Goal: Check status: Check status

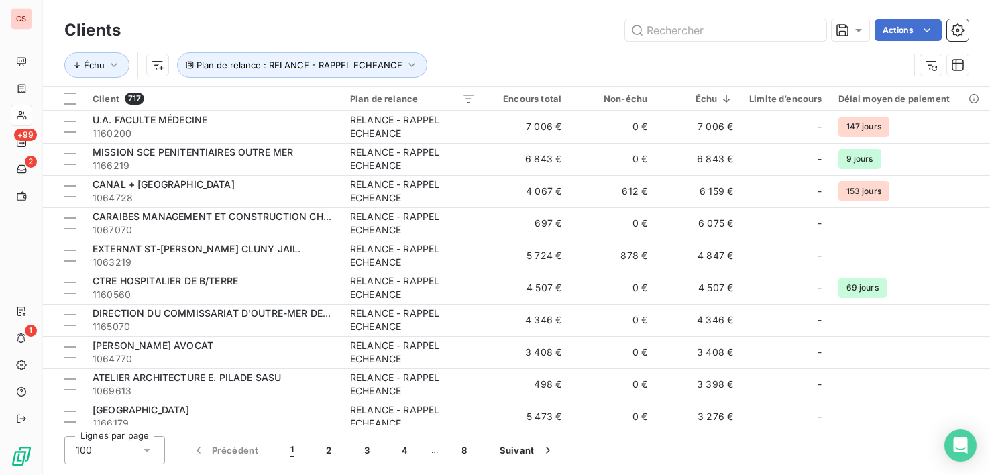
click at [885, 463] on div "Lignes par page 100 Précédent 1 2 3 4 … 8 Suivant" at bounding box center [516, 450] width 904 height 28
click at [824, 454] on div "Lignes par page 100 Précédent 1 2 3 4 … 8 Suivant" at bounding box center [516, 450] width 904 height 28
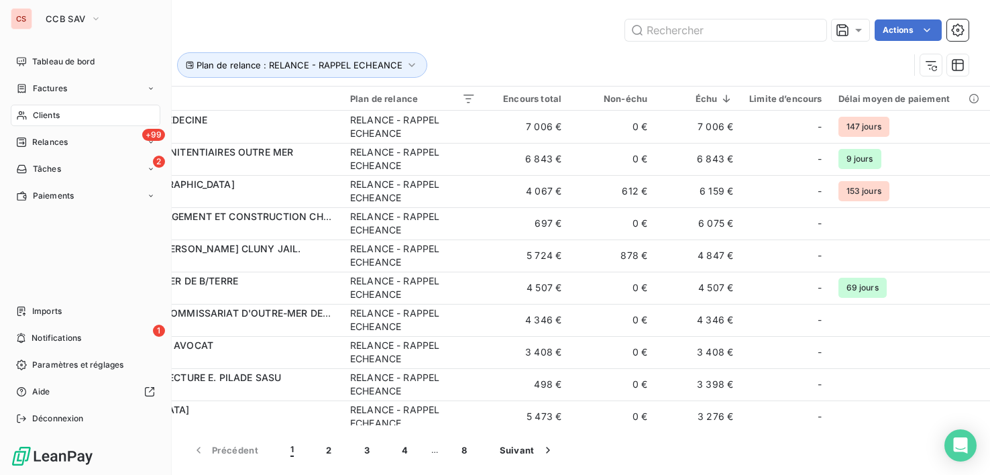
click at [57, 117] on span "Clients" at bounding box center [46, 115] width 27 height 12
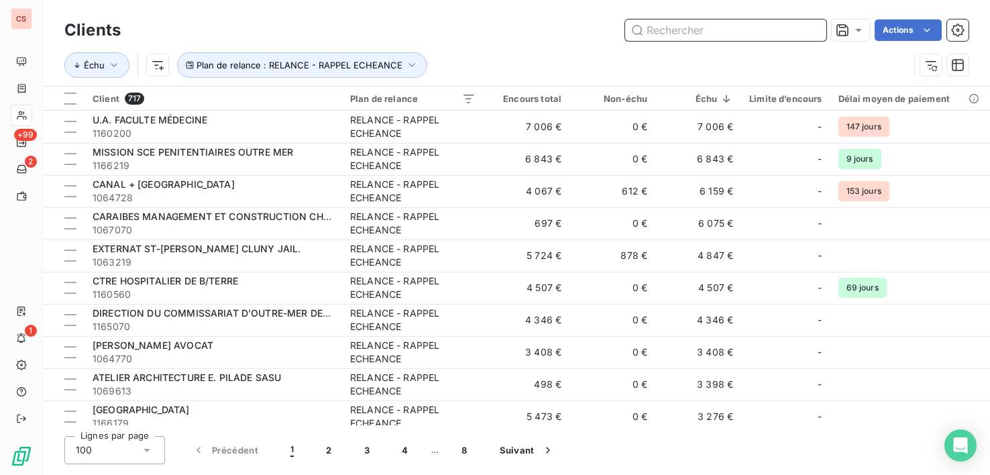
click at [726, 25] on input "text" at bounding box center [725, 29] width 201 height 21
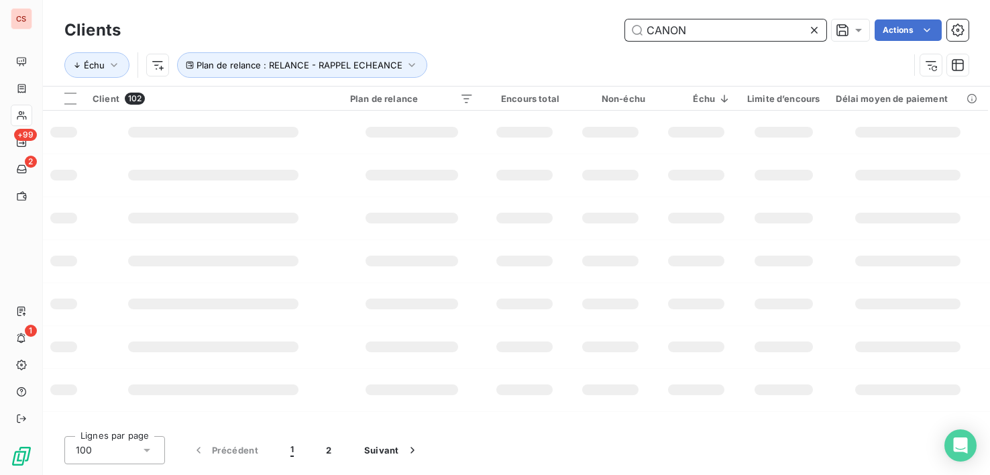
type input "CANON"
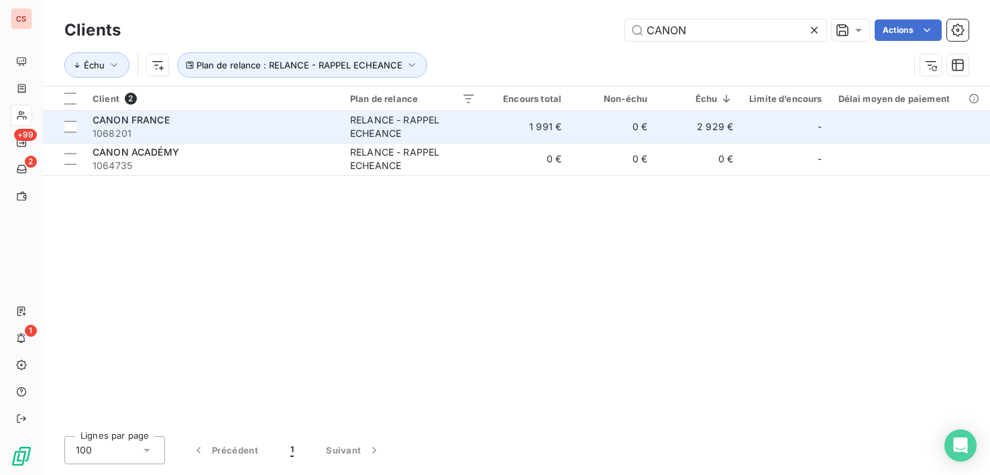
click at [621, 139] on td "0 €" at bounding box center [612, 127] width 86 height 32
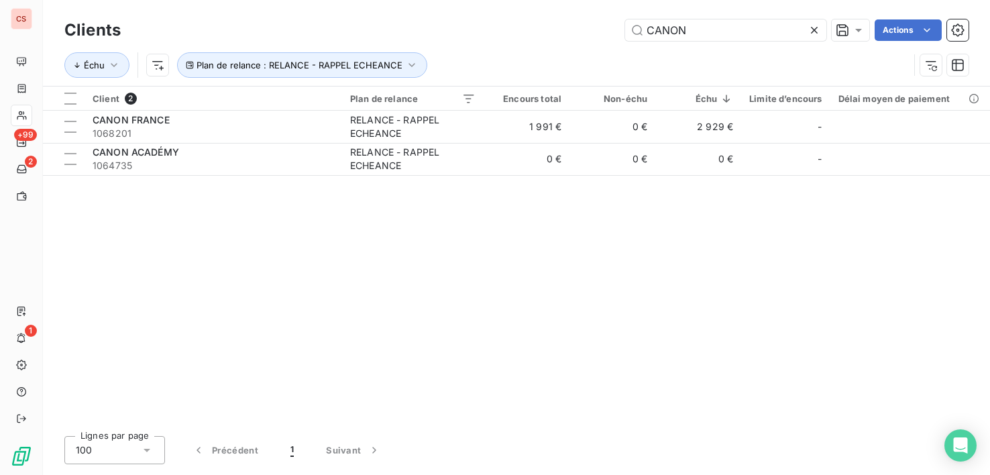
drag, startPoint x: 718, startPoint y: 34, endPoint x: 606, endPoint y: 37, distance: 112.7
click at [606, 37] on div "CANON Actions" at bounding box center [553, 29] width 832 height 21
